Goal: Transaction & Acquisition: Purchase product/service

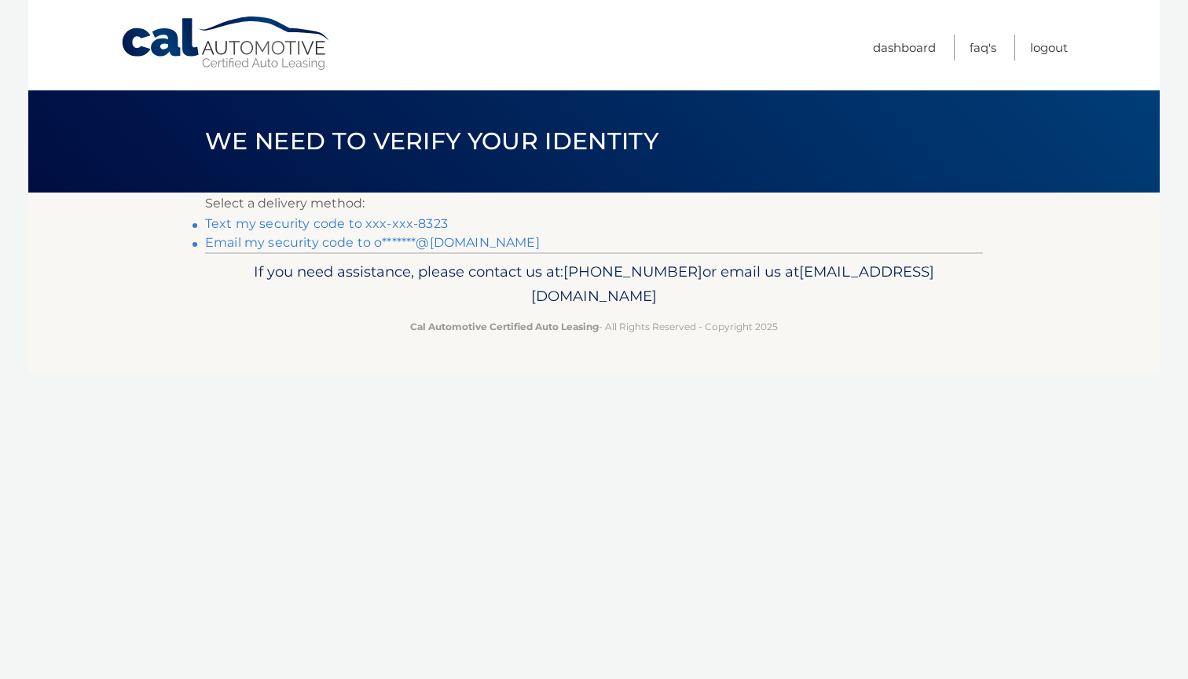
click at [410, 223] on link "Text my security code to xxx-xxx-8323" at bounding box center [326, 223] width 243 height 15
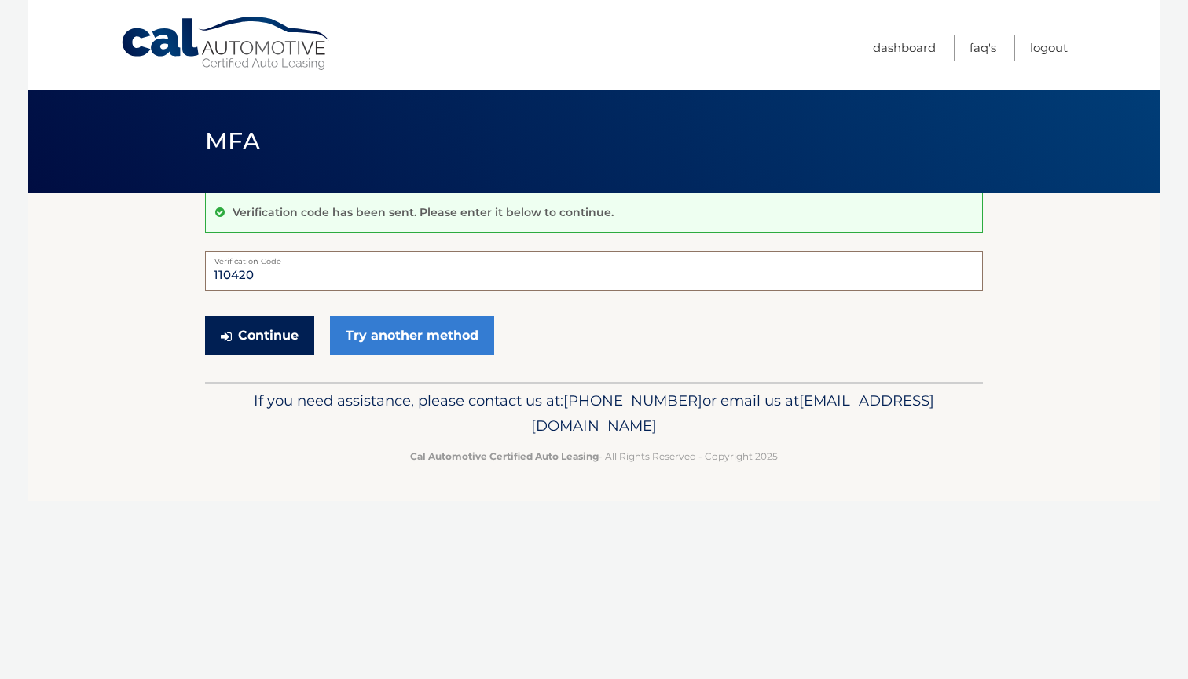
type input "110420"
click at [282, 322] on button "Continue" at bounding box center [259, 335] width 109 height 39
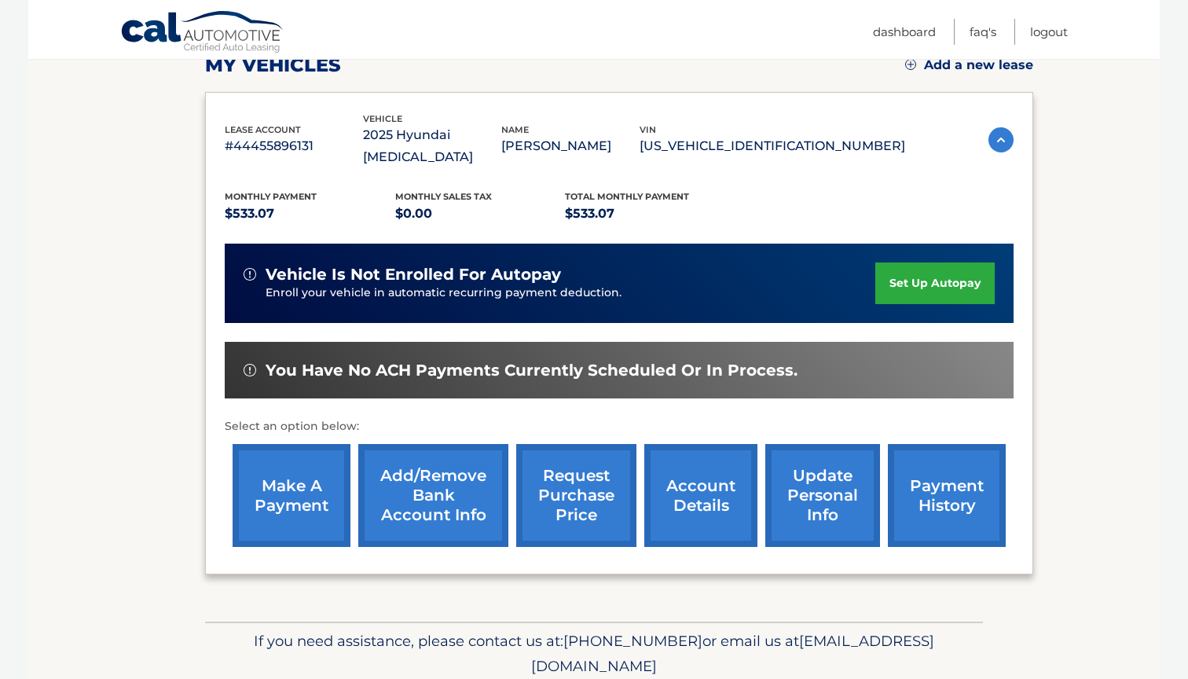
scroll to position [241, 0]
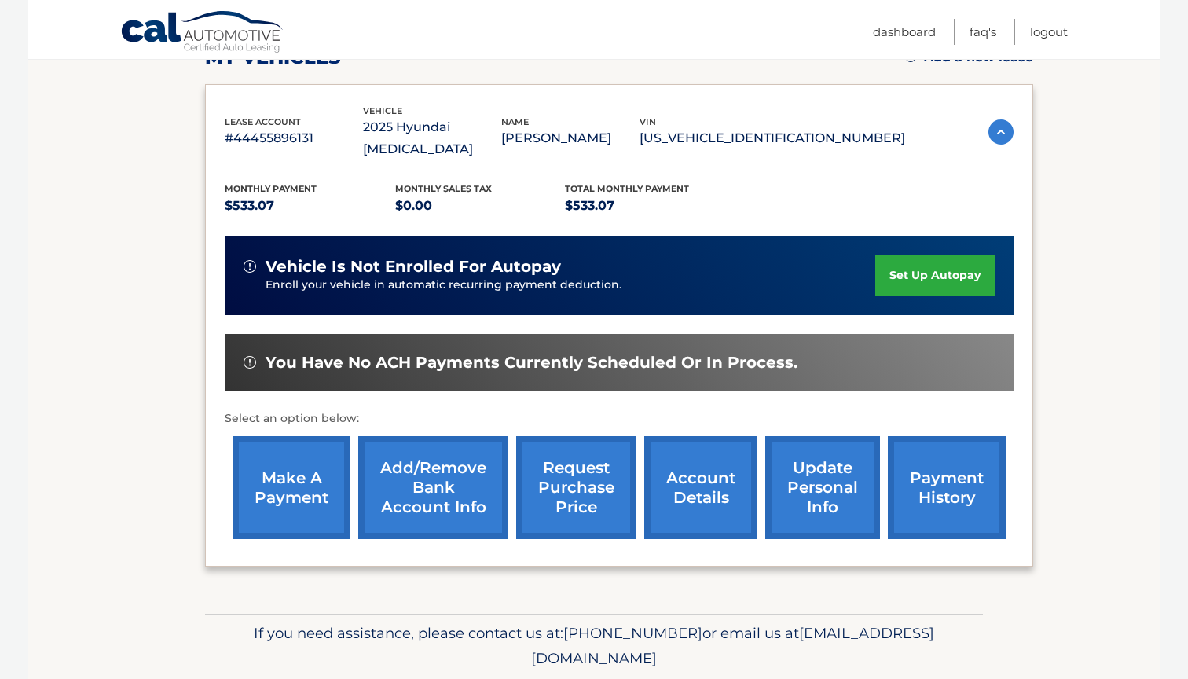
click at [303, 479] on link "make a payment" at bounding box center [292, 487] width 118 height 103
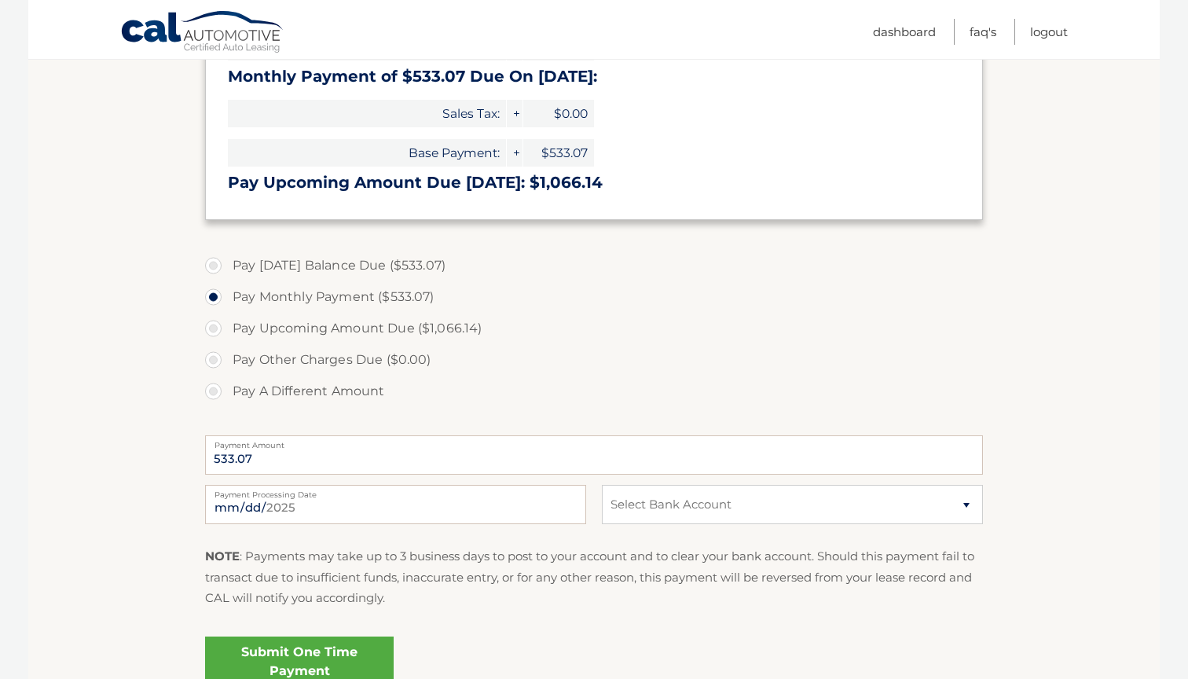
scroll to position [376, 0]
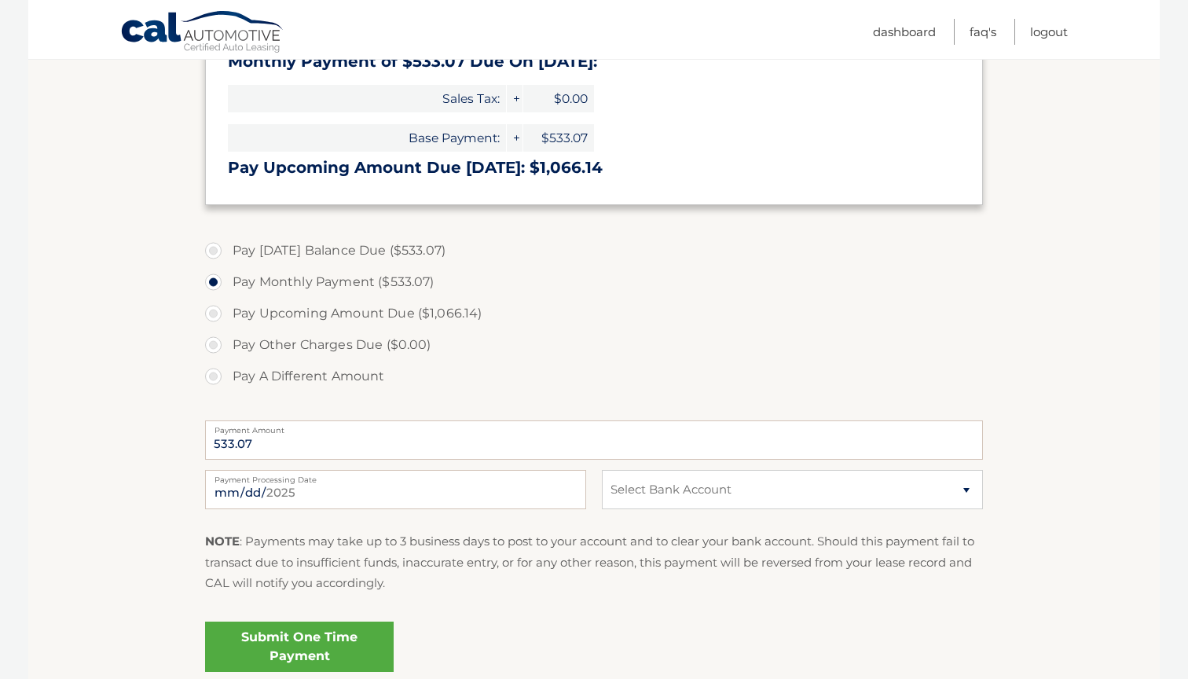
click at [216, 244] on label "Pay [DATE] Balance Due ($533.07)" at bounding box center [594, 250] width 778 height 31
click at [216, 244] on input "Pay [DATE] Balance Due ($533.07)" at bounding box center [219, 247] width 16 height 25
radio input "true"
select select "ZmM1OWQwNGYtZmRiNC00YWU0LWFhOWEtMDRiMmU1MDAzMmMw"
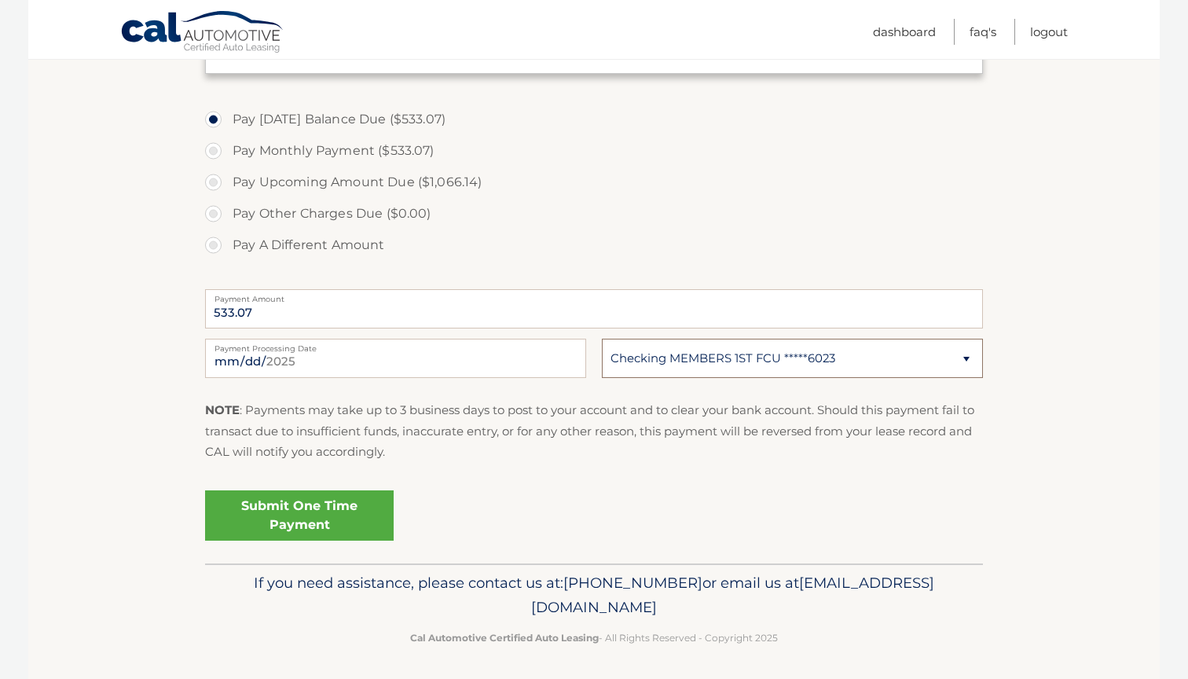
scroll to position [506, 0]
click at [328, 509] on link "Submit One Time Payment" at bounding box center [299, 516] width 189 height 50
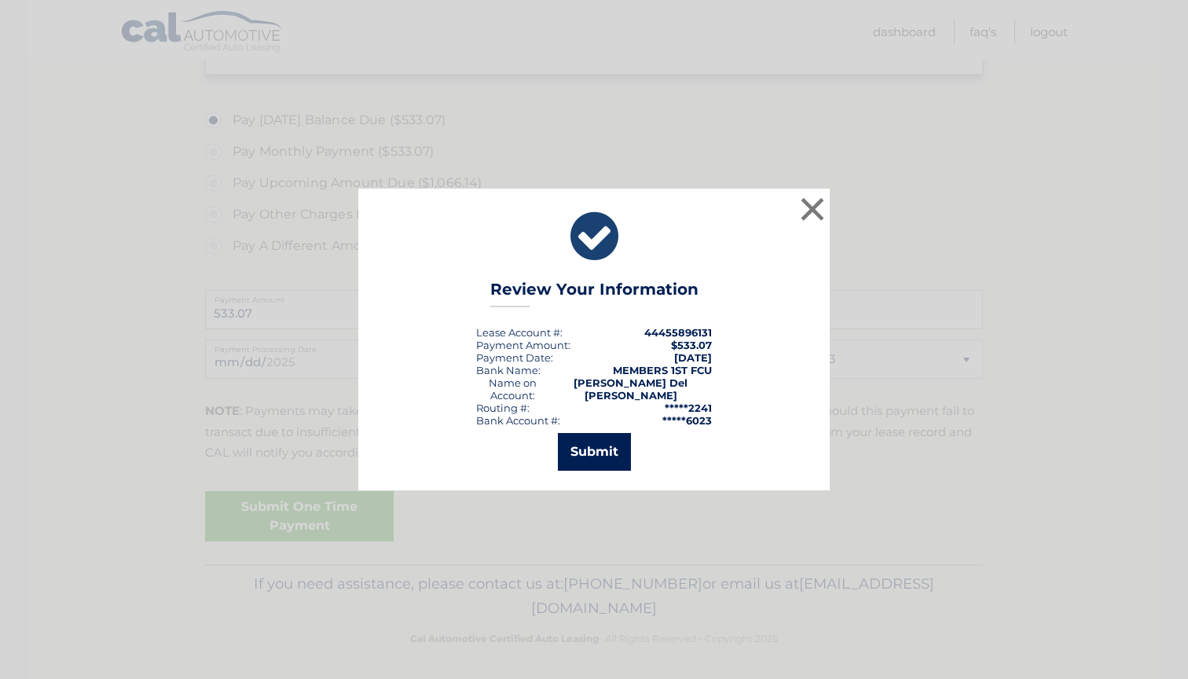
click at [593, 447] on button "Submit" at bounding box center [594, 452] width 73 height 38
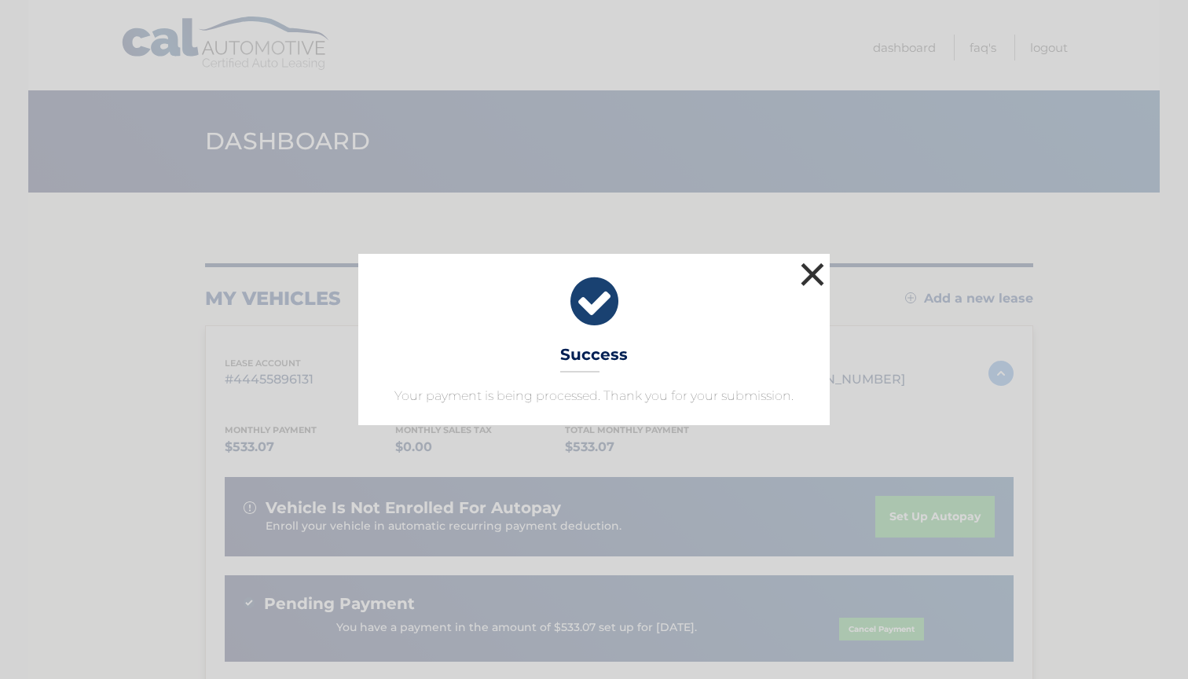
click at [814, 264] on button "×" at bounding box center [812, 274] width 31 height 31
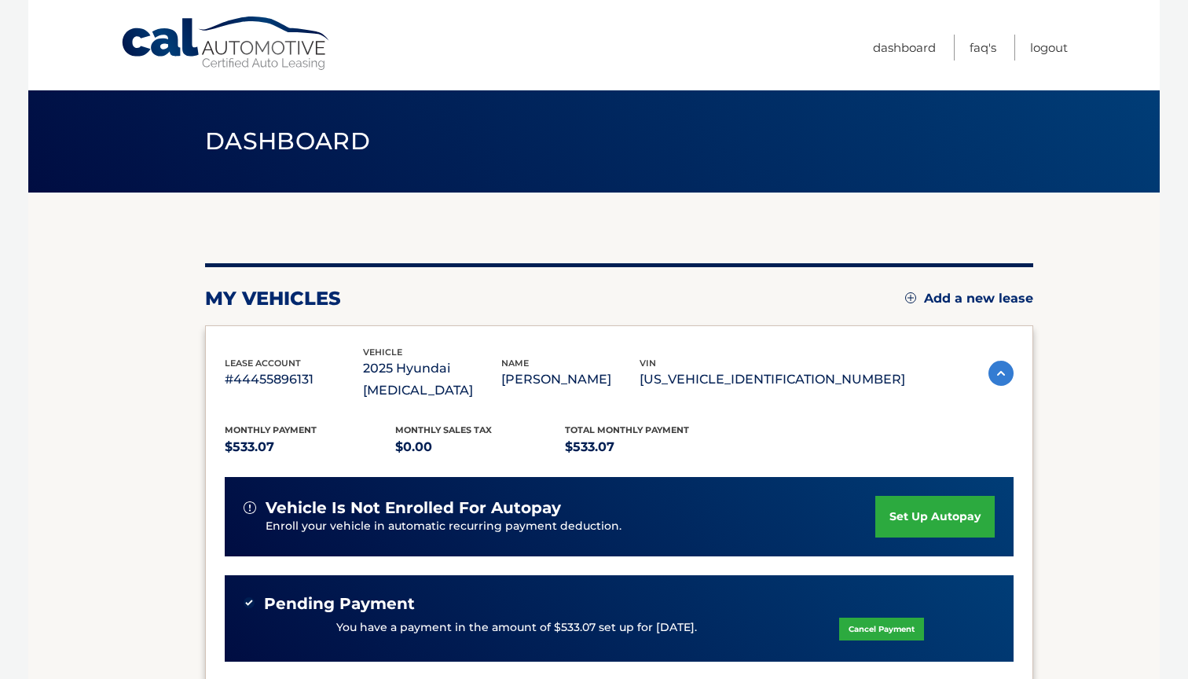
click at [1029, 8] on ul "Dashboard FAQ's Logout" at bounding box center [970, 45] width 195 height 90
